Goal: Complete application form

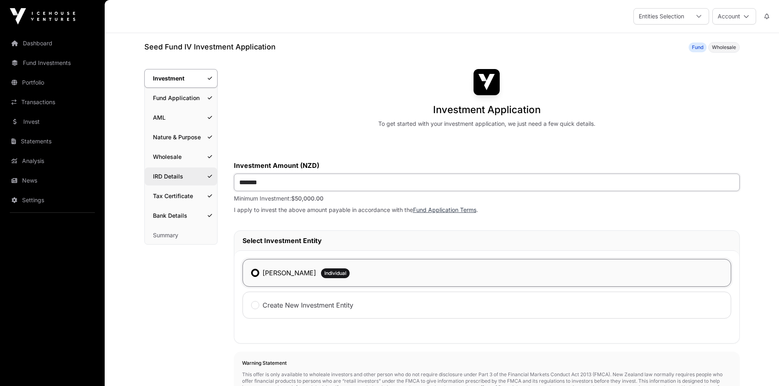
drag, startPoint x: 280, startPoint y: 188, endPoint x: 192, endPoint y: 178, distance: 88.4
click at [192, 178] on div "Investment Investment Fund Application AML Nature & Purpose Wholesale IRD Detai…" at bounding box center [441, 360] width 595 height 582
type input "*******"
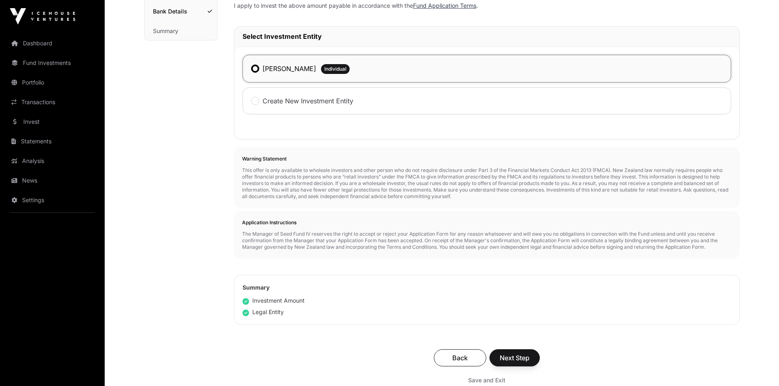
scroll to position [335, 0]
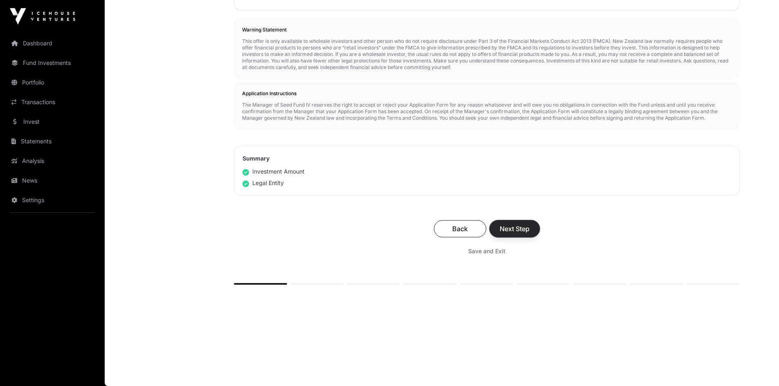
click at [515, 225] on span "Next Step" at bounding box center [514, 229] width 30 height 10
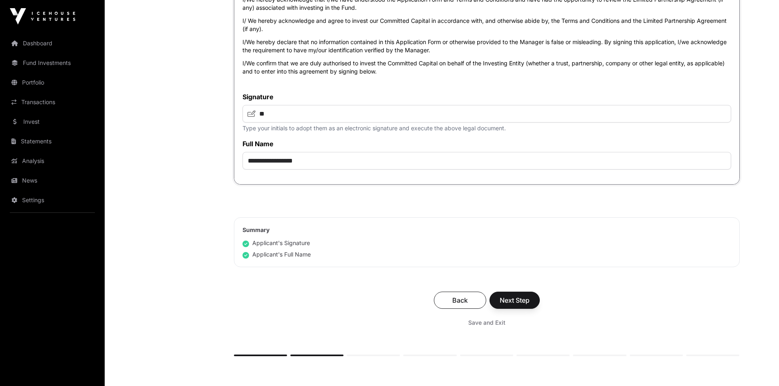
scroll to position [1823, 0]
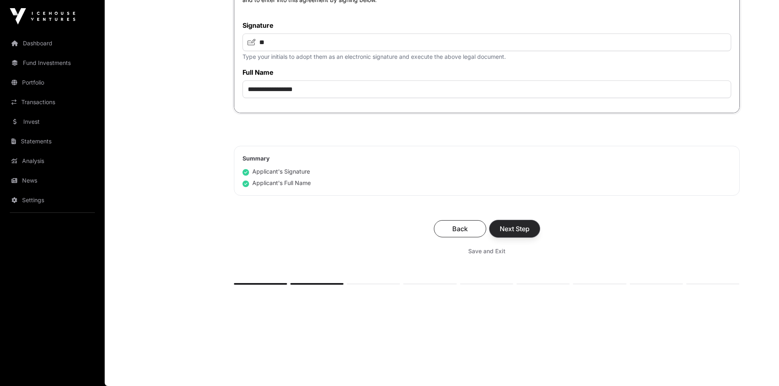
click at [513, 230] on span "Next Step" at bounding box center [514, 229] width 30 height 10
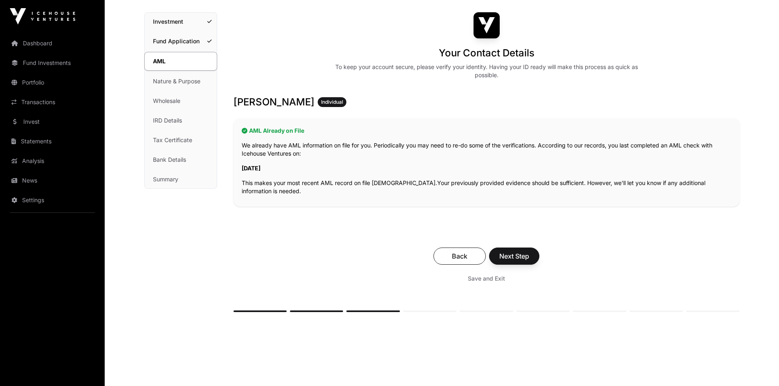
scroll to position [84, 0]
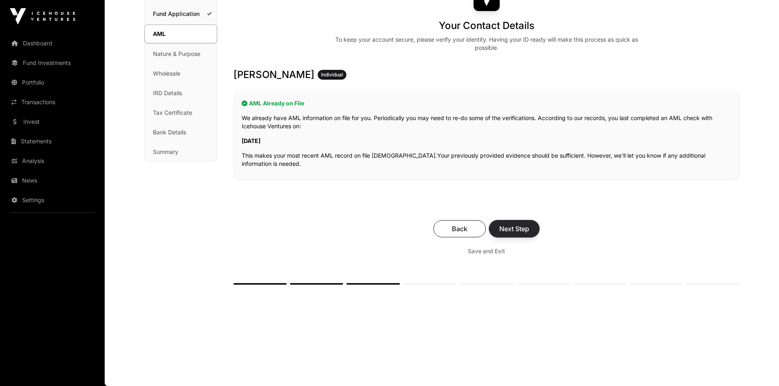
click at [508, 226] on span "Next Step" at bounding box center [514, 229] width 30 height 10
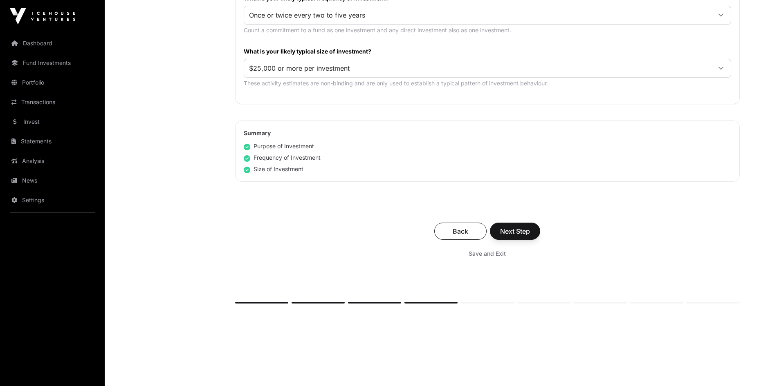
scroll to position [468, 0]
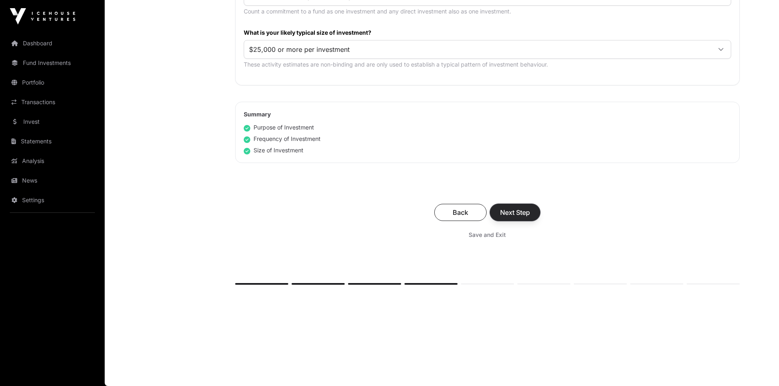
click at [518, 214] on span "Next Step" at bounding box center [515, 213] width 30 height 10
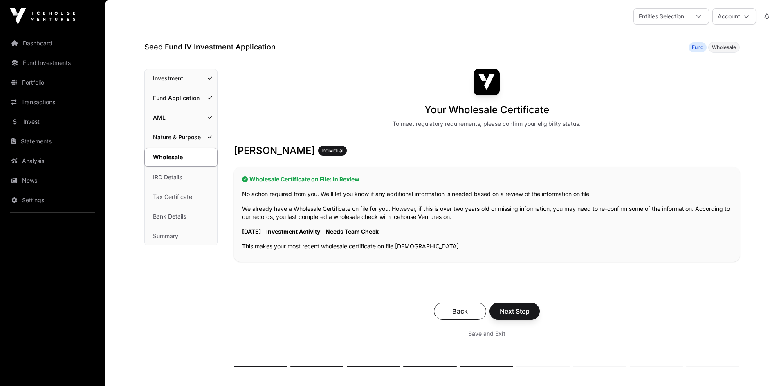
scroll to position [82, 0]
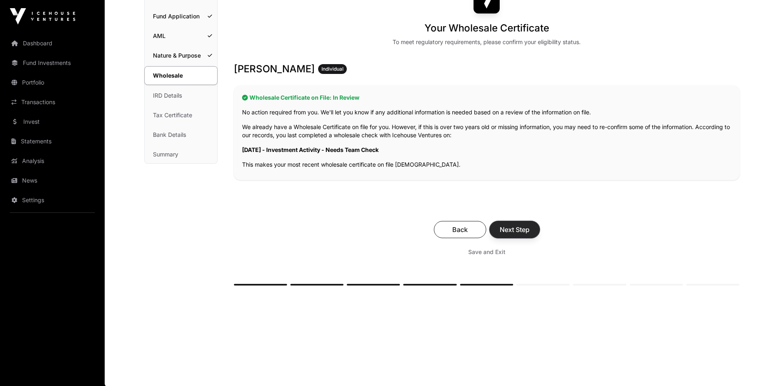
click at [518, 228] on span "Next Step" at bounding box center [514, 230] width 30 height 10
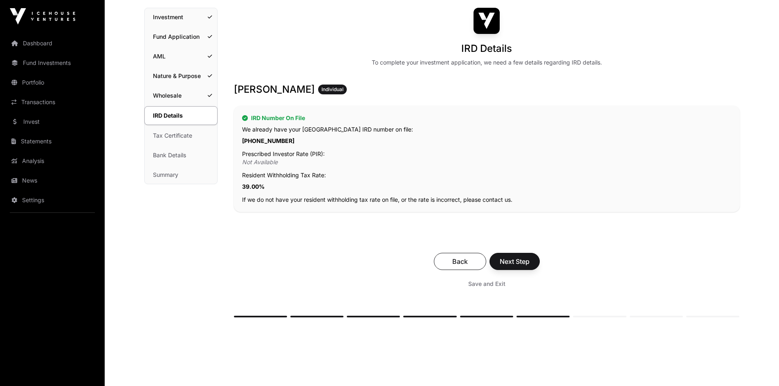
scroll to position [94, 0]
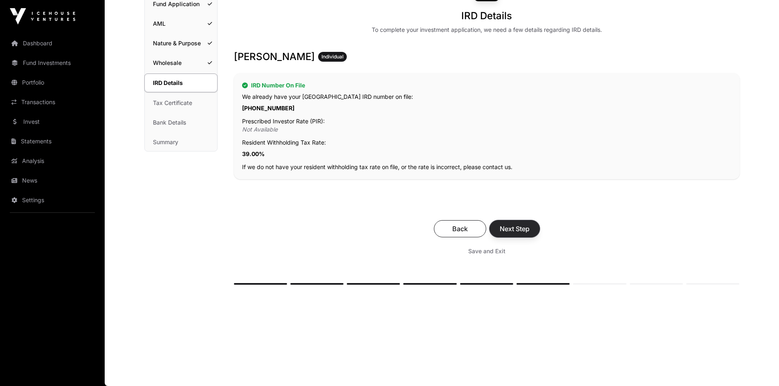
click at [511, 228] on span "Next Step" at bounding box center [514, 229] width 30 height 10
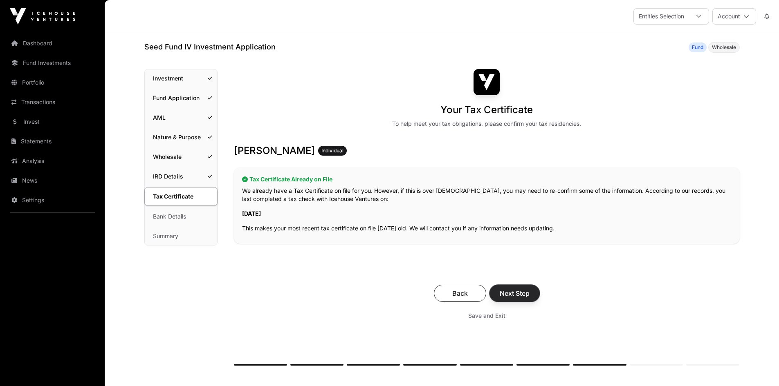
click at [520, 293] on span "Next Step" at bounding box center [514, 294] width 30 height 10
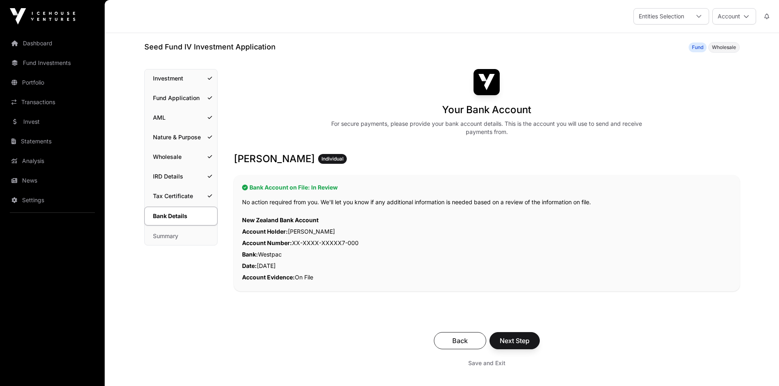
scroll to position [82, 0]
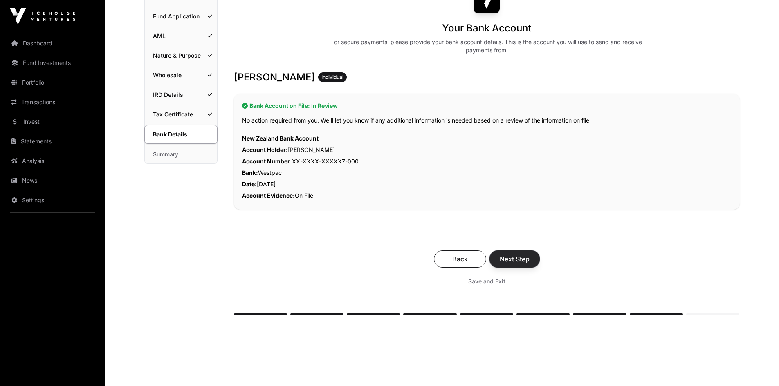
click at [515, 257] on span "Next Step" at bounding box center [514, 259] width 30 height 10
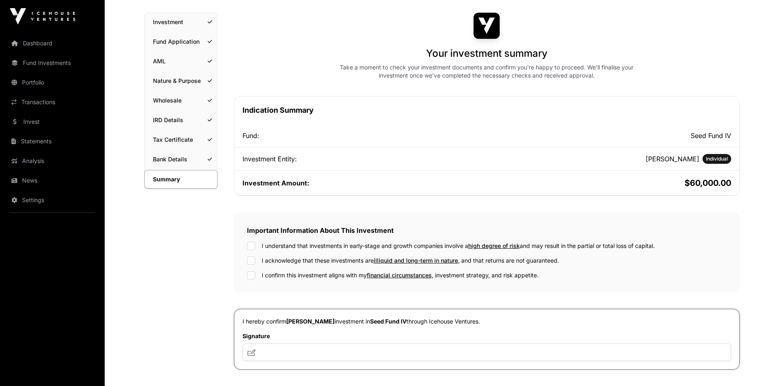
scroll to position [123, 0]
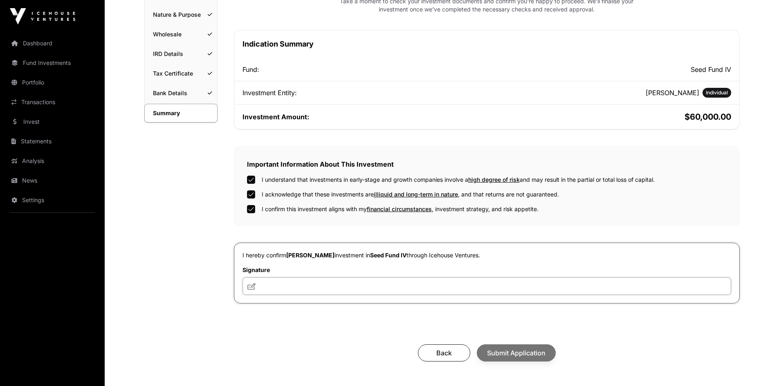
click at [273, 285] on input "text" at bounding box center [486, 287] width 488 height 18
type input "**********"
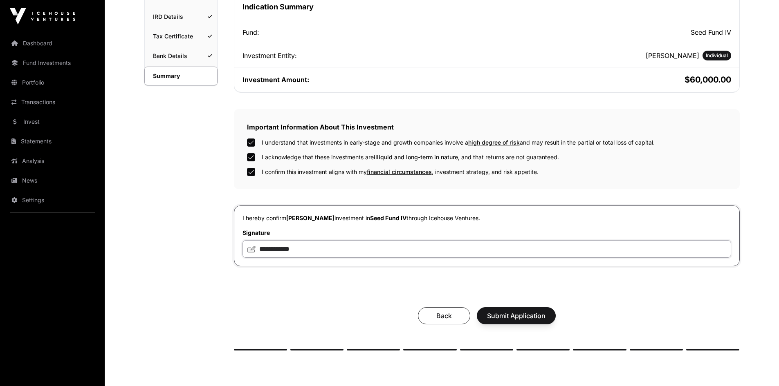
scroll to position [227, 0]
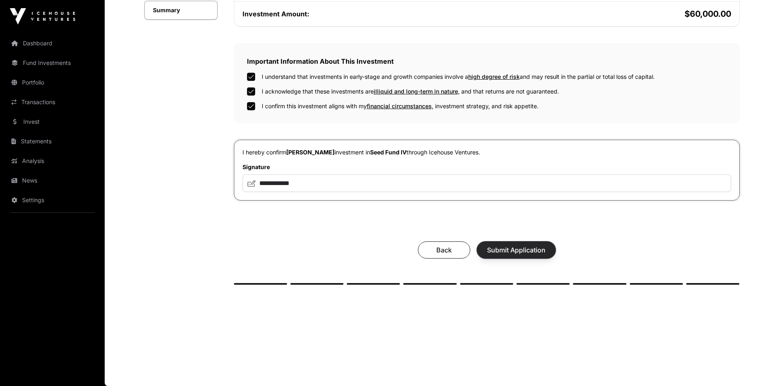
click at [515, 247] on span "Submit Application" at bounding box center [516, 250] width 58 height 10
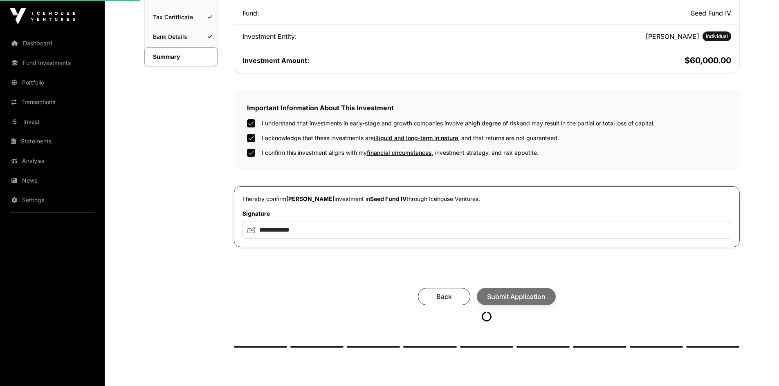
scroll to position [145, 0]
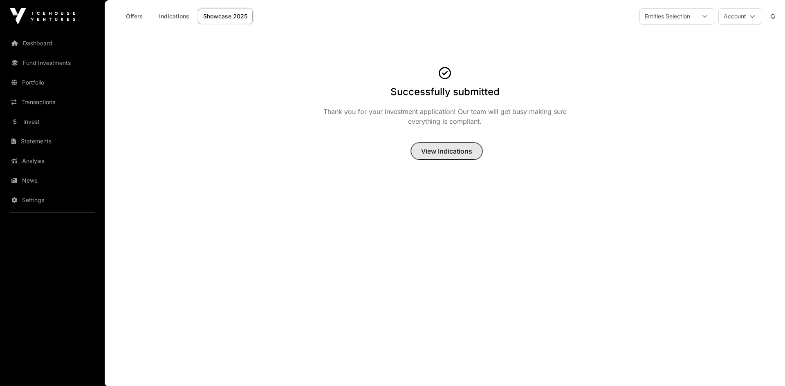
click at [447, 151] on span "View Indications" at bounding box center [446, 151] width 51 height 10
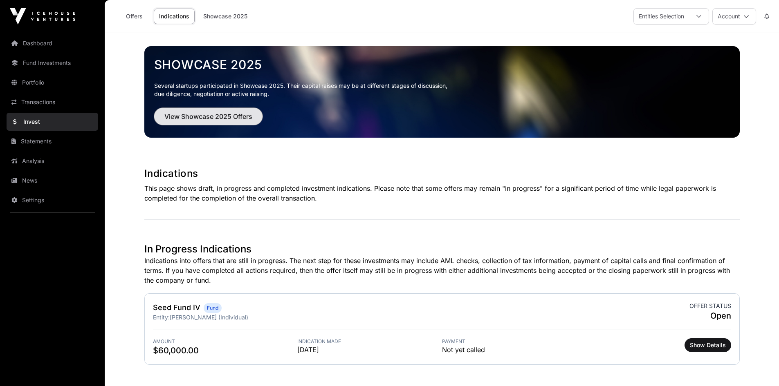
click at [194, 116] on span "View Showcase 2025 Offers" at bounding box center [208, 117] width 88 height 10
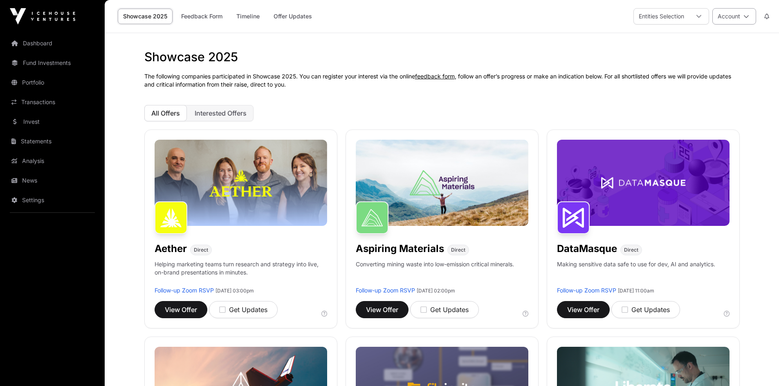
click at [748, 14] on icon at bounding box center [746, 16] width 6 height 6
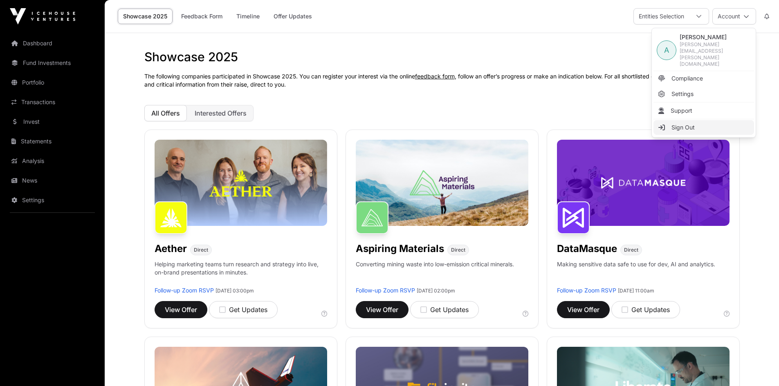
click at [679, 123] on span "Sign Out" at bounding box center [682, 127] width 23 height 8
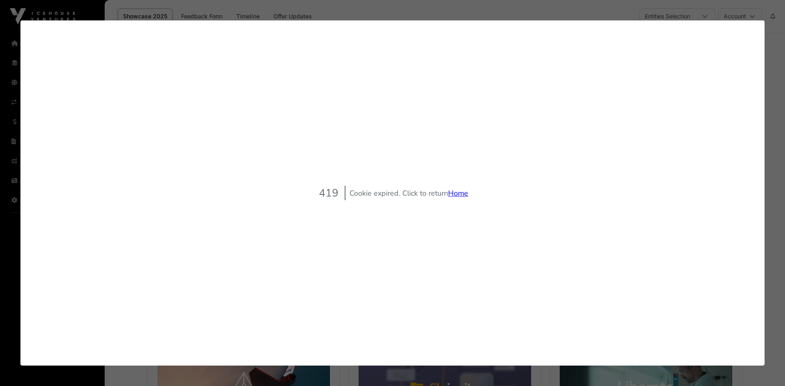
click at [459, 194] on link "Home" at bounding box center [458, 193] width 20 height 10
